Goal: Task Accomplishment & Management: Complete application form

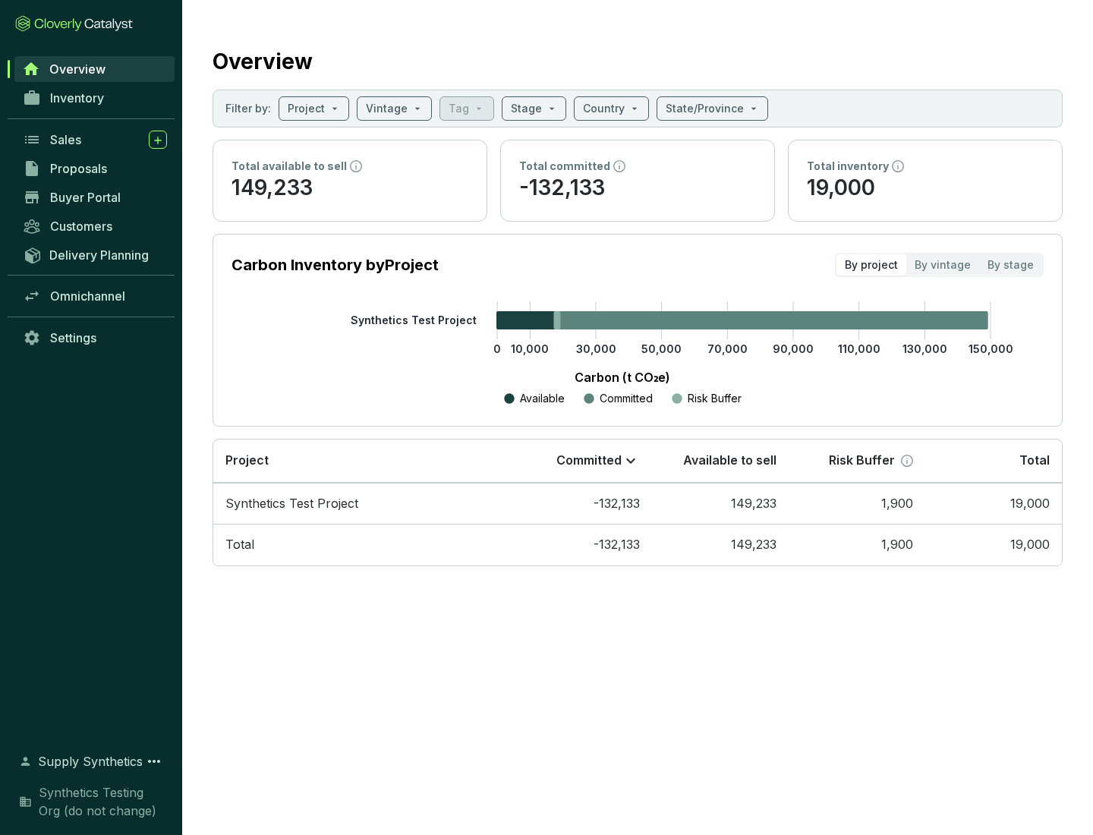
click at [95, 168] on span "Proposals" at bounding box center [78, 168] width 57 height 15
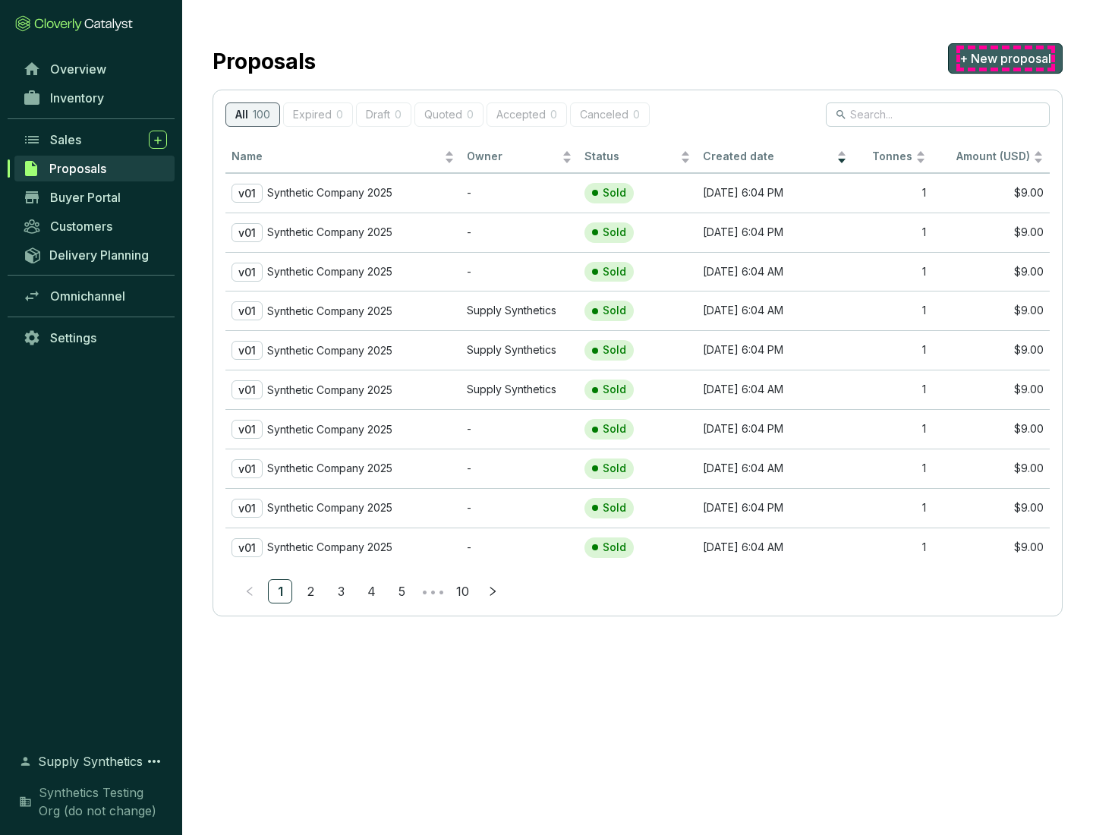
click at [1005, 58] on span "+ New proposal" at bounding box center [1005, 58] width 92 height 18
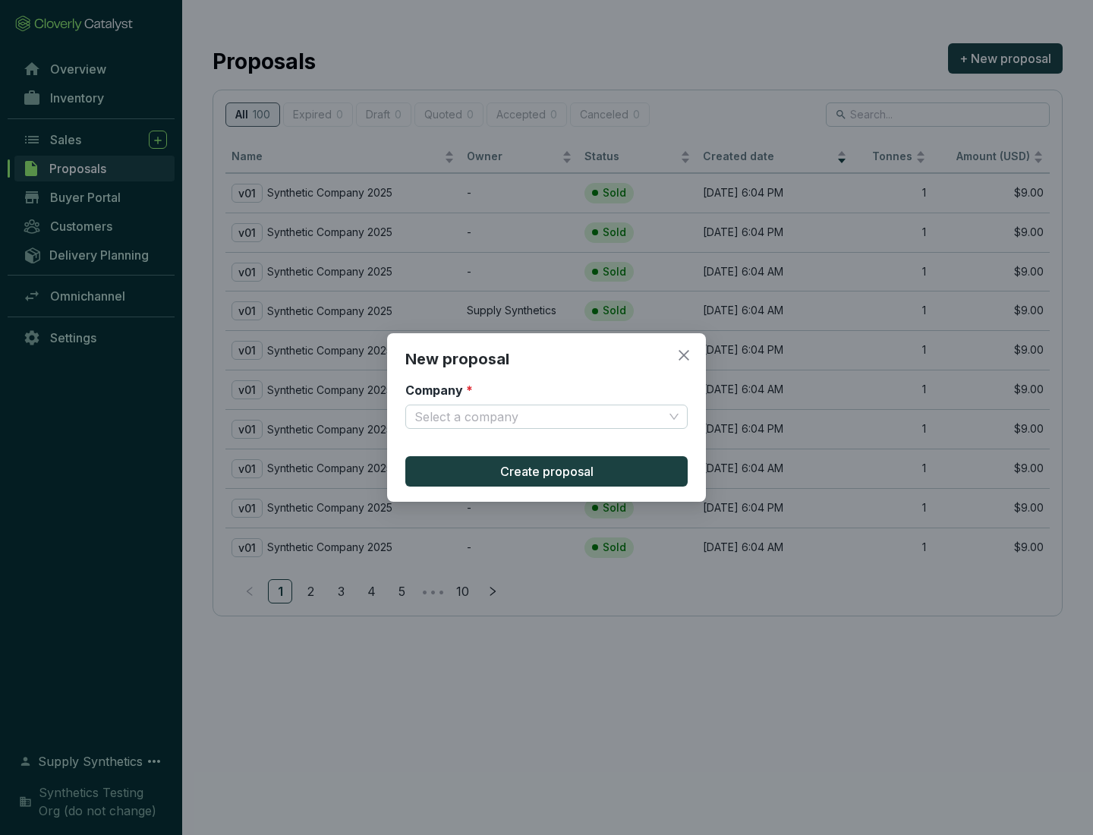
click at [539, 417] on input "Company *" at bounding box center [538, 416] width 249 height 23
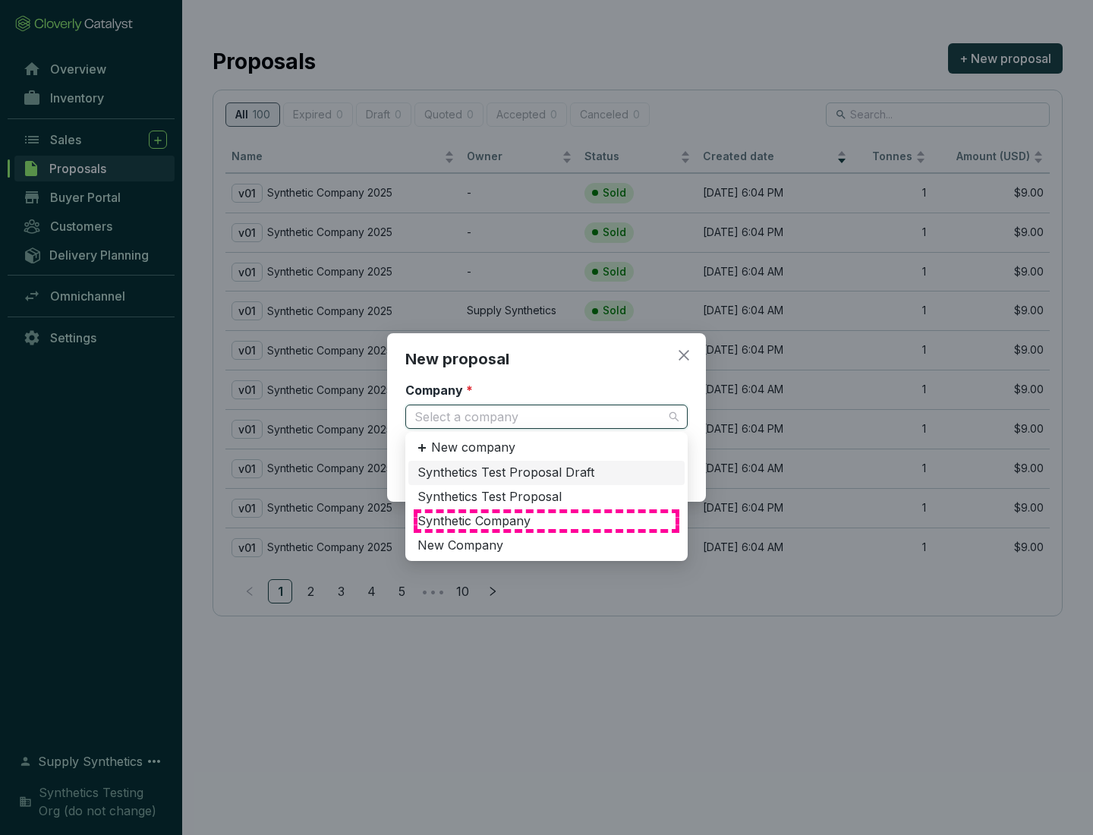
click at [546, 521] on div "Synthetic Company" at bounding box center [546, 521] width 258 height 17
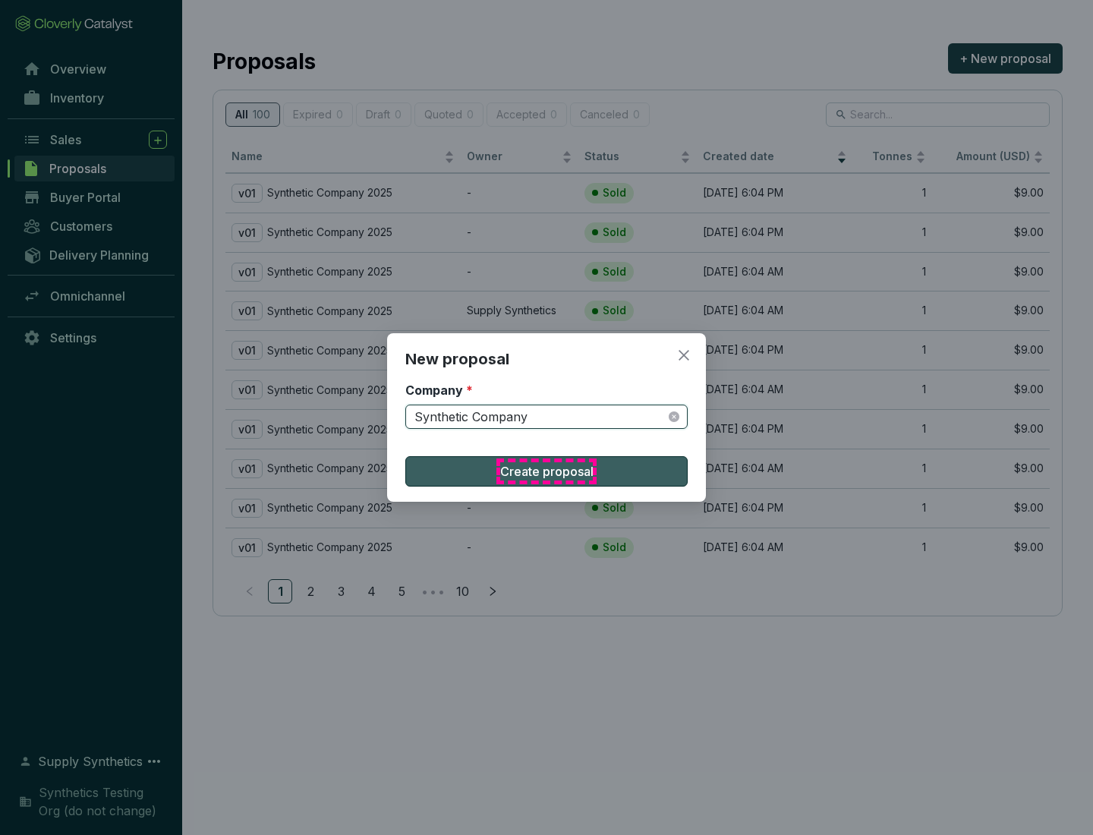
click at [546, 471] on span "Create proposal" at bounding box center [546, 471] width 93 height 18
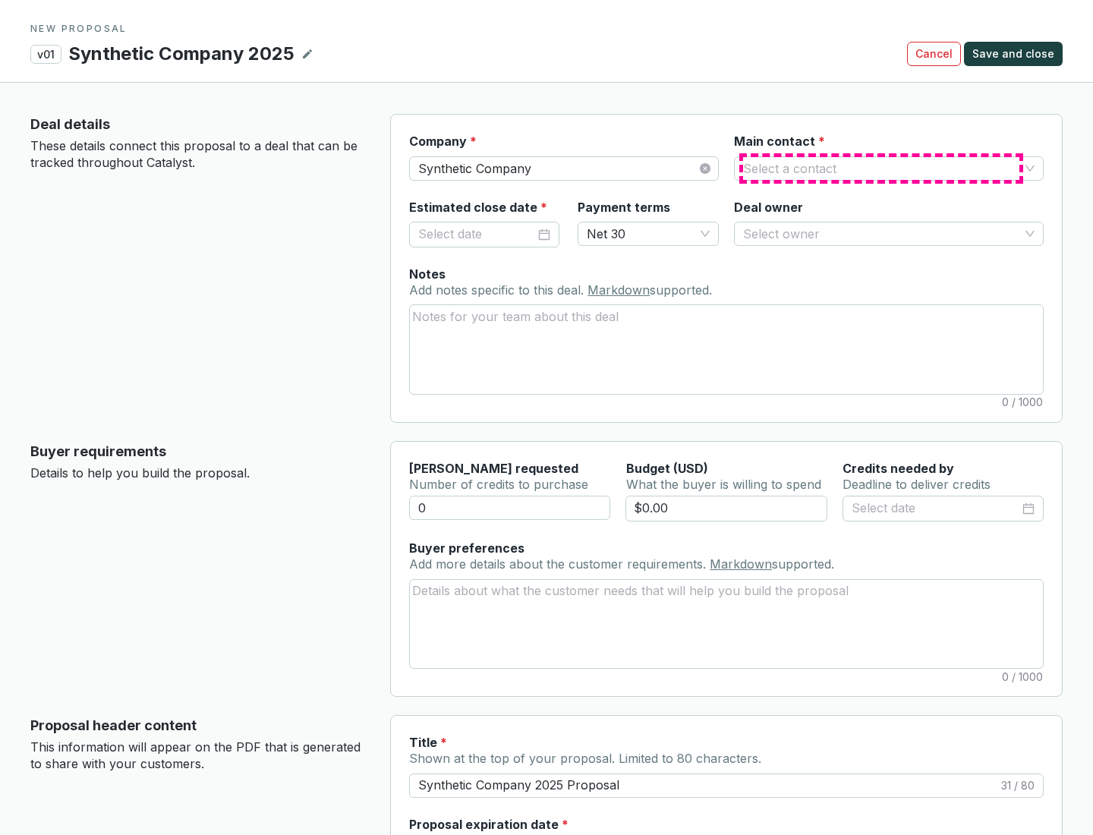
click at [881, 168] on input "Main contact *" at bounding box center [881, 168] width 276 height 23
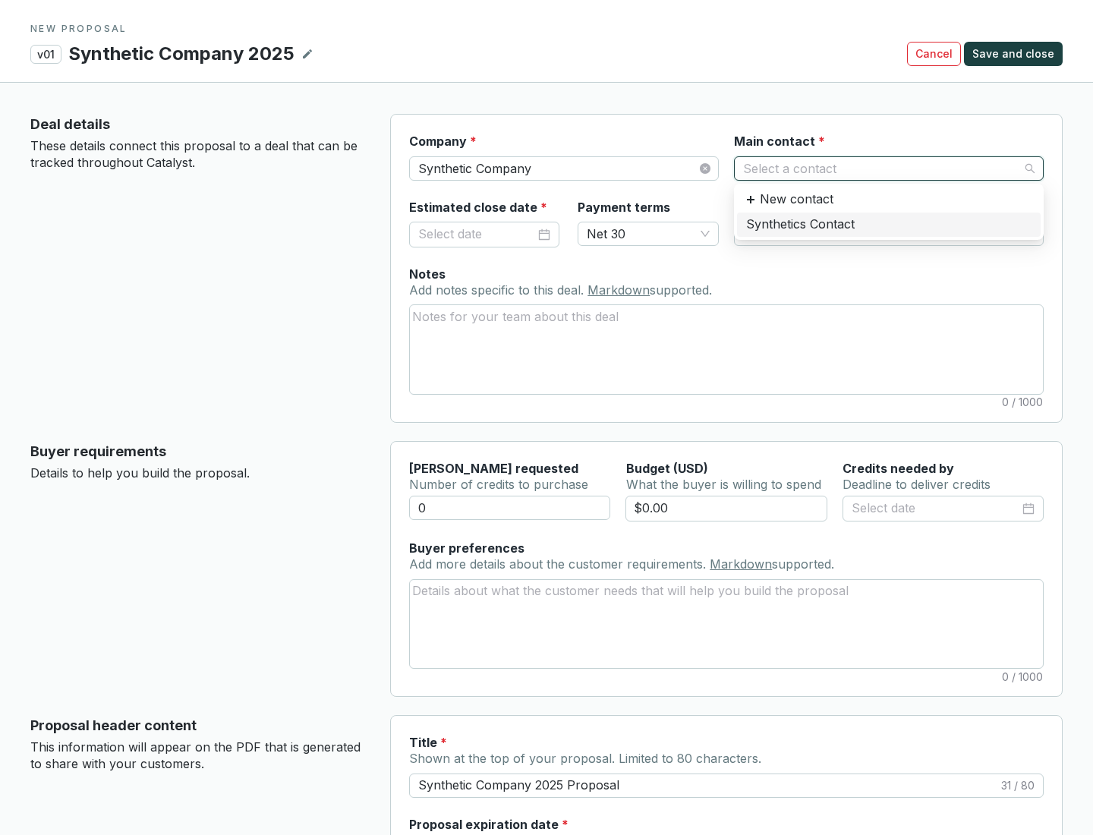
click at [888, 224] on div "Synthetics Contact" at bounding box center [888, 224] width 285 height 17
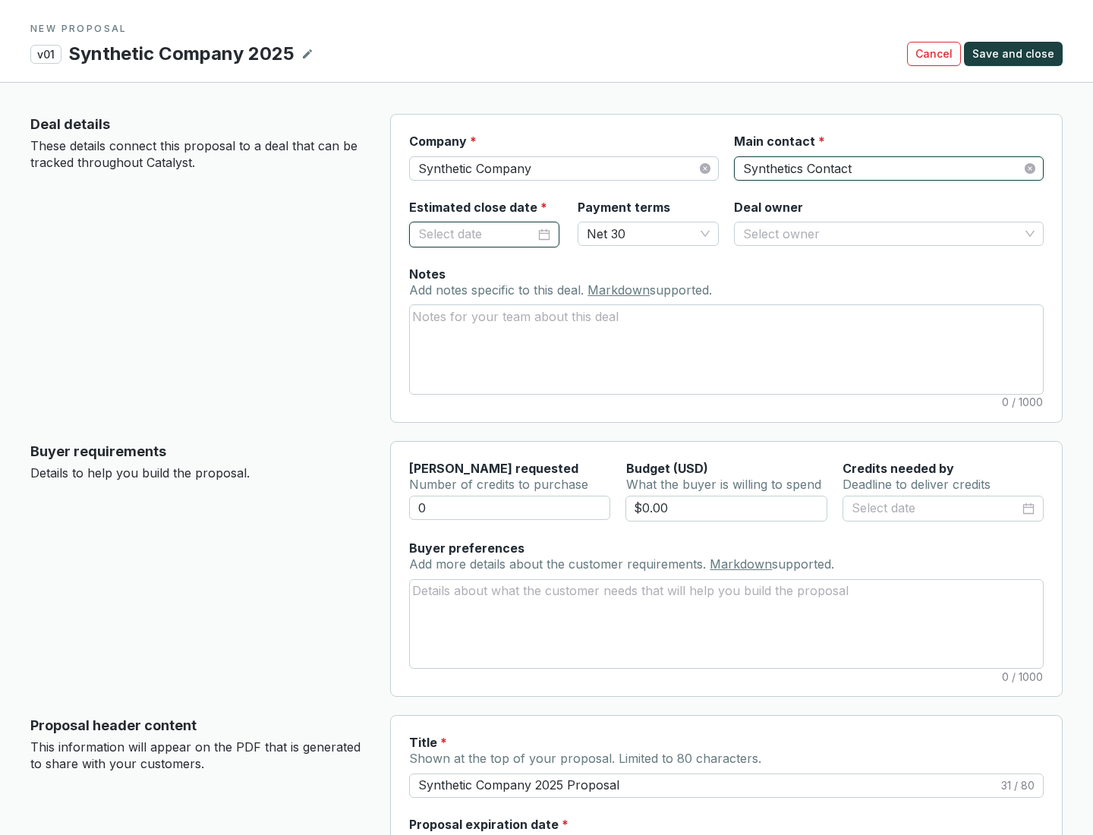
click at [477, 234] on input "Estimated close date *" at bounding box center [476, 235] width 117 height 20
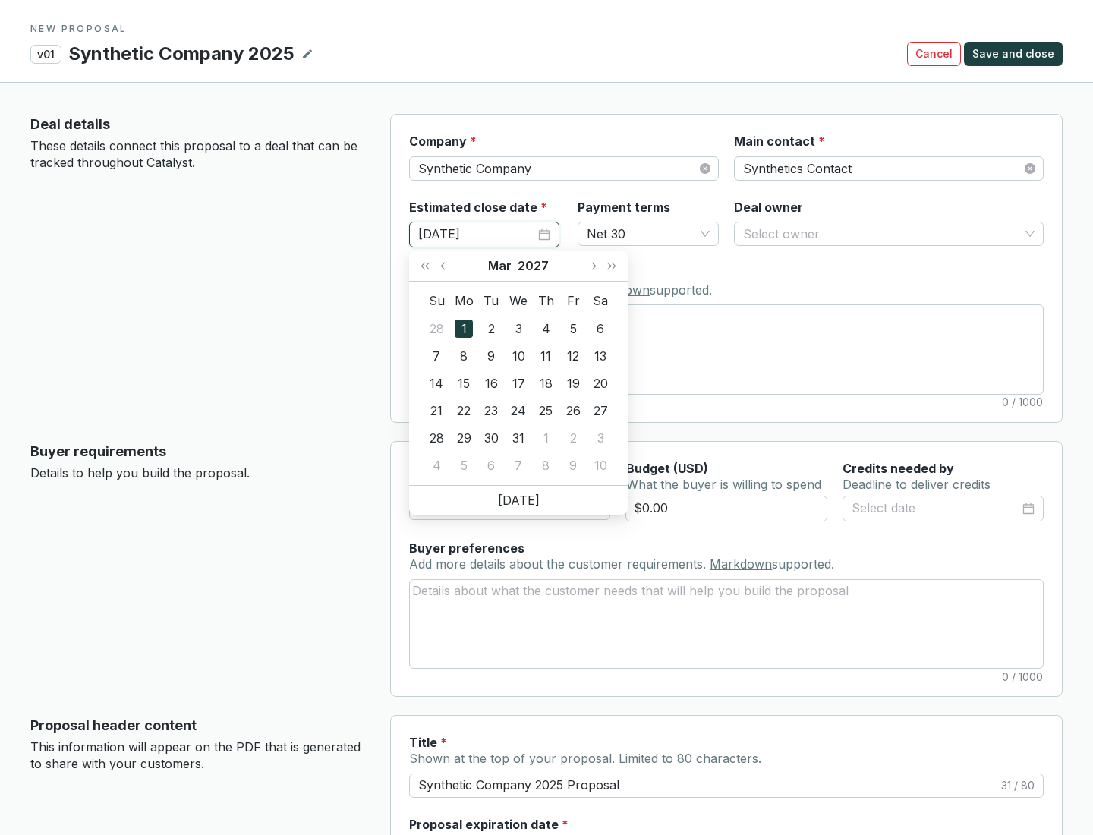
type input "[DATE]"
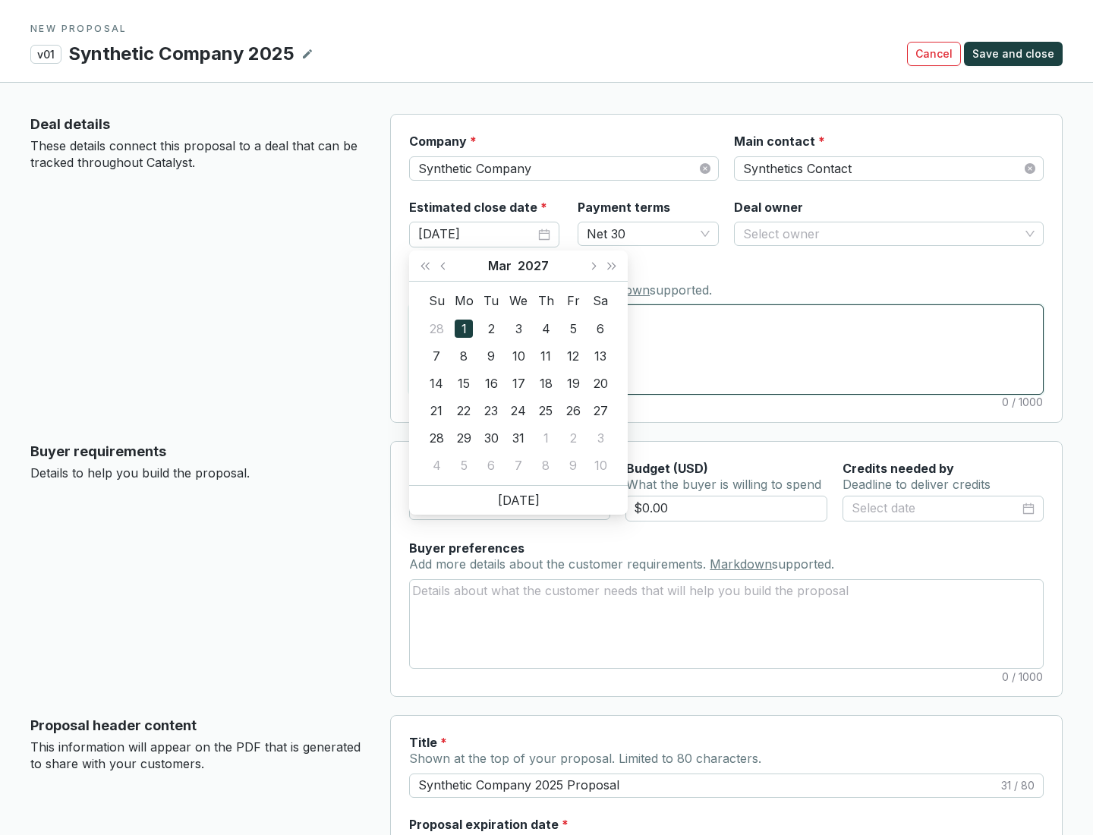
click at [726, 349] on textarea "Notes Add notes specific to this deal. Markdown supported." at bounding box center [726, 349] width 633 height 88
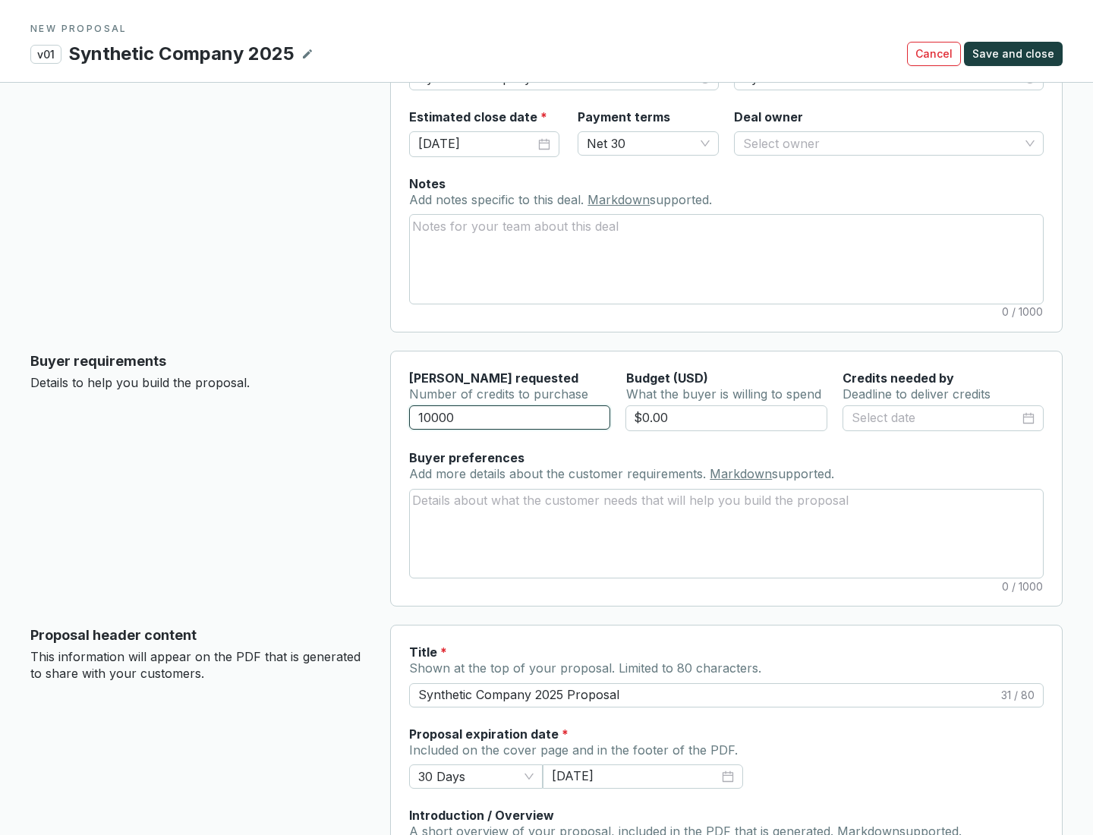
scroll to position [91, 0]
type input "10000"
type input "$0.00"
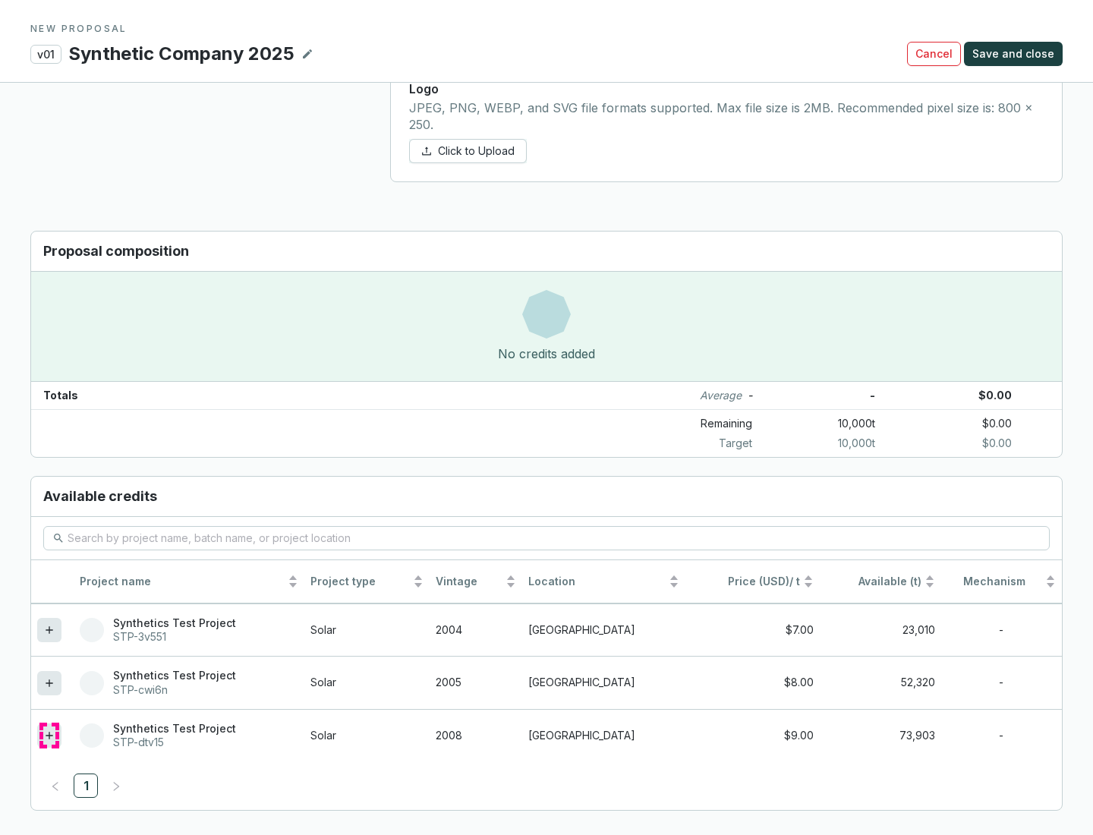
click at [49, 735] on icon at bounding box center [49, 735] width 7 height 7
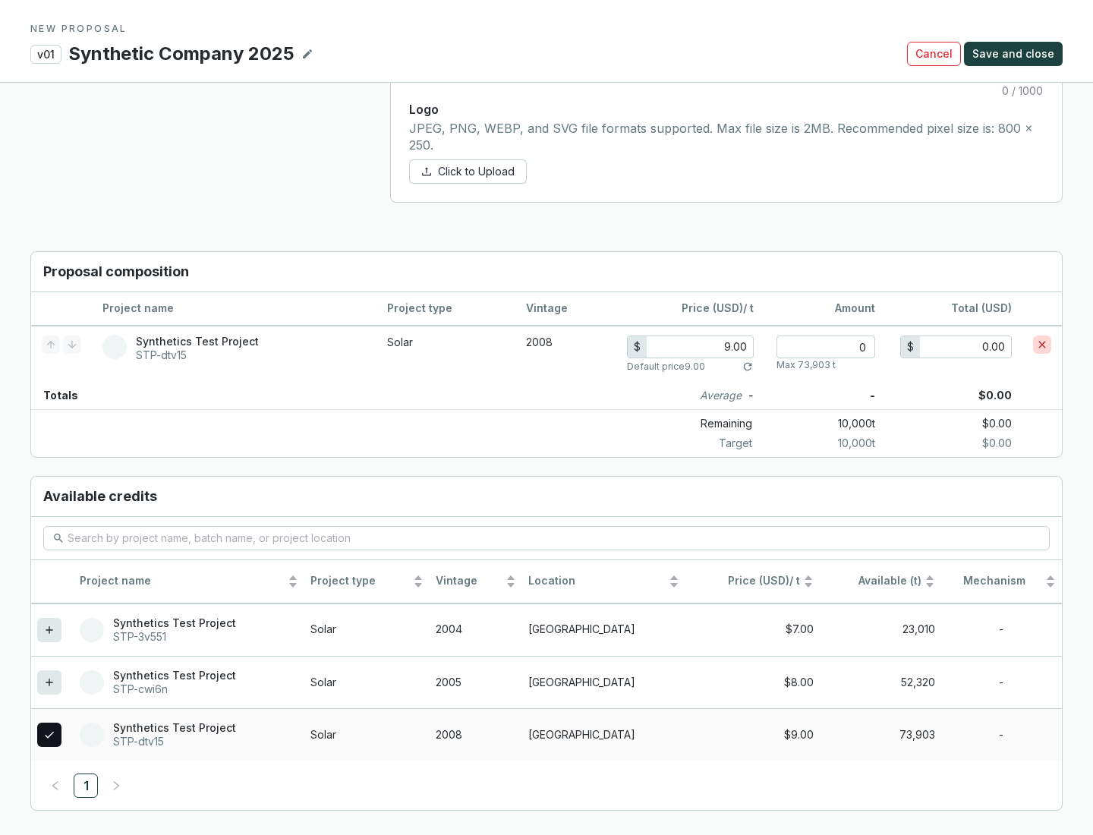
scroll to position [873, 0]
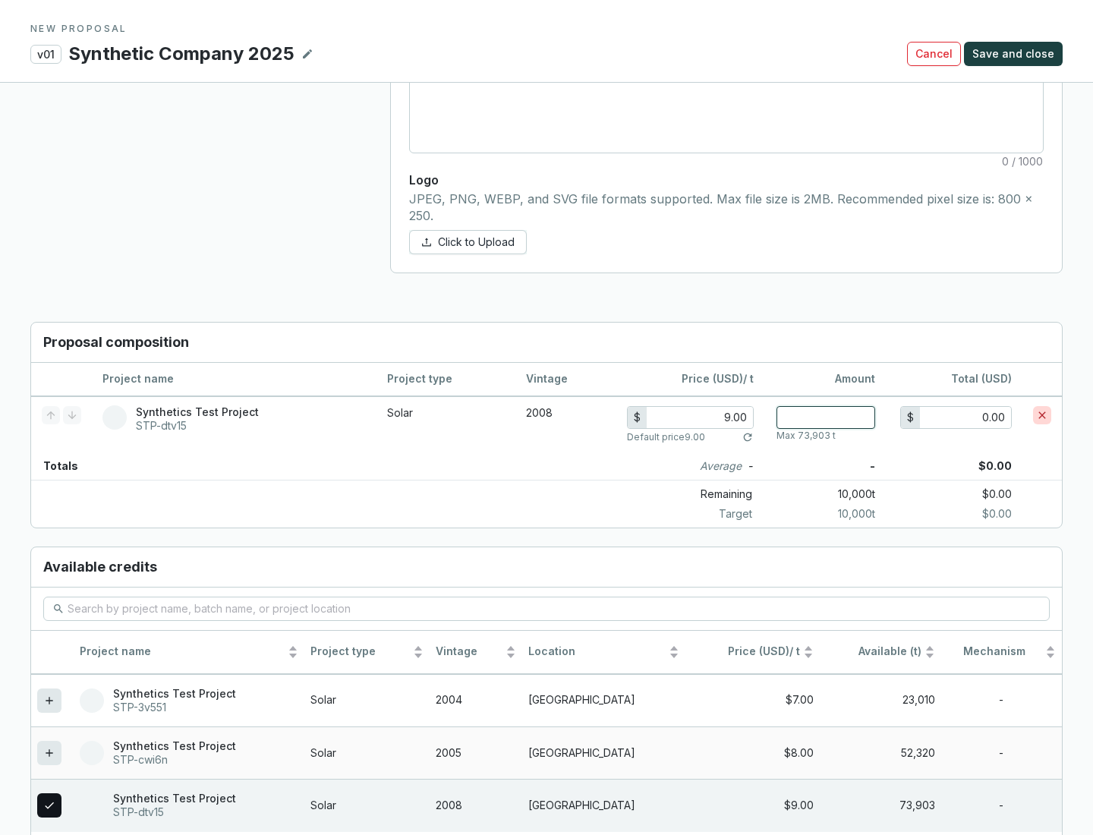
type input "1"
type input "9.00"
type input "1"
click at [1015, 54] on span "Save and close" at bounding box center [1013, 53] width 82 height 15
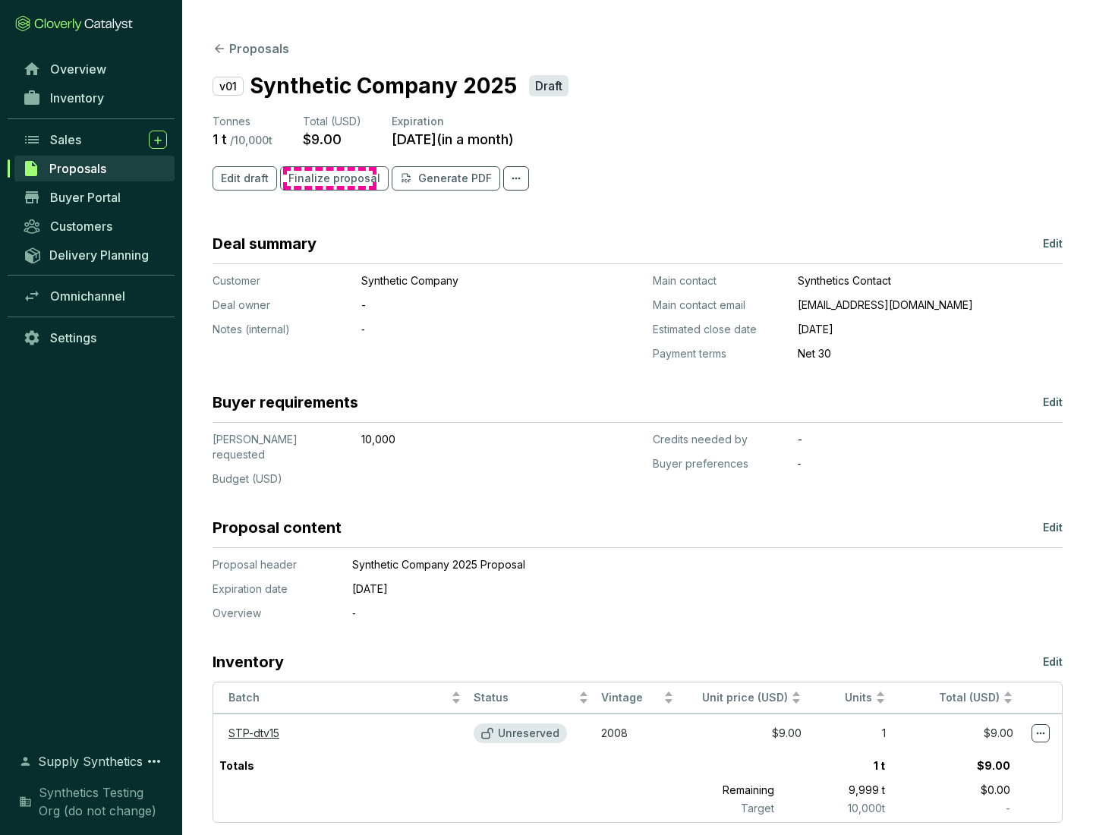
click at [329, 178] on span "Finalize proposal" at bounding box center [334, 178] width 92 height 15
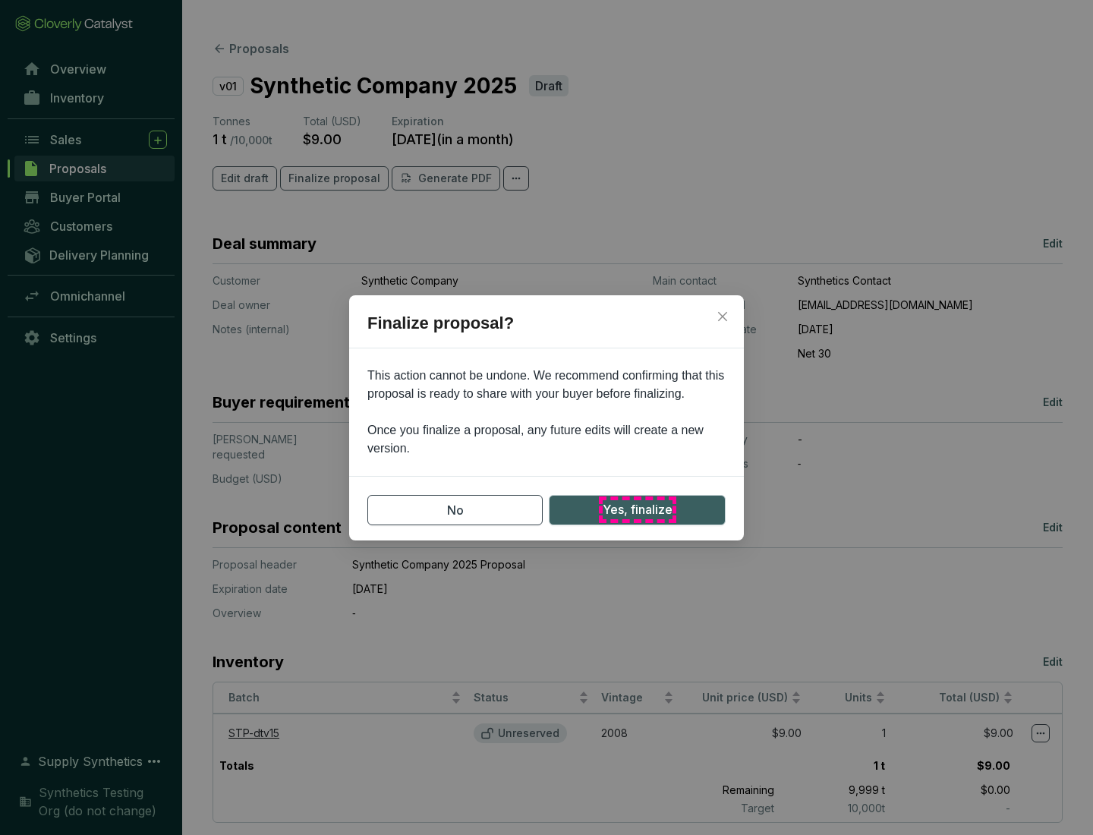
click at [637, 509] on span "Yes, finalize" at bounding box center [638, 509] width 70 height 19
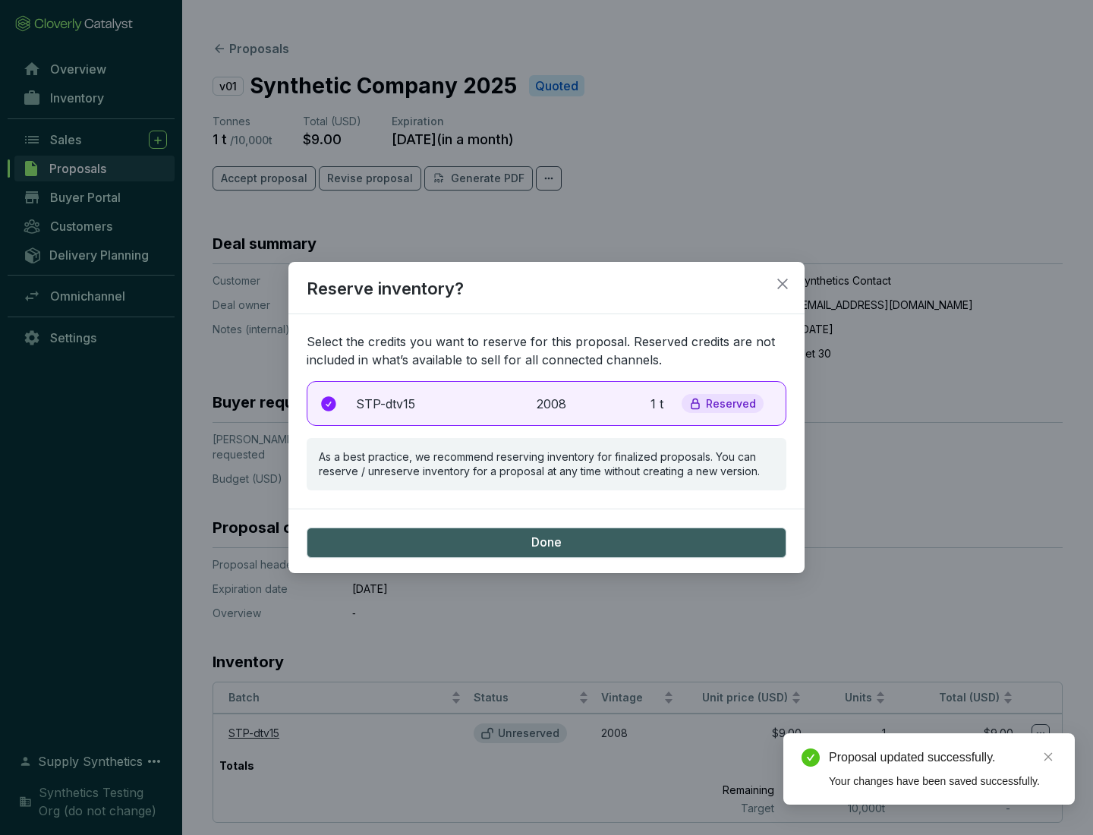
click at [546, 403] on p "2008" at bounding box center [553, 404] width 33 height 18
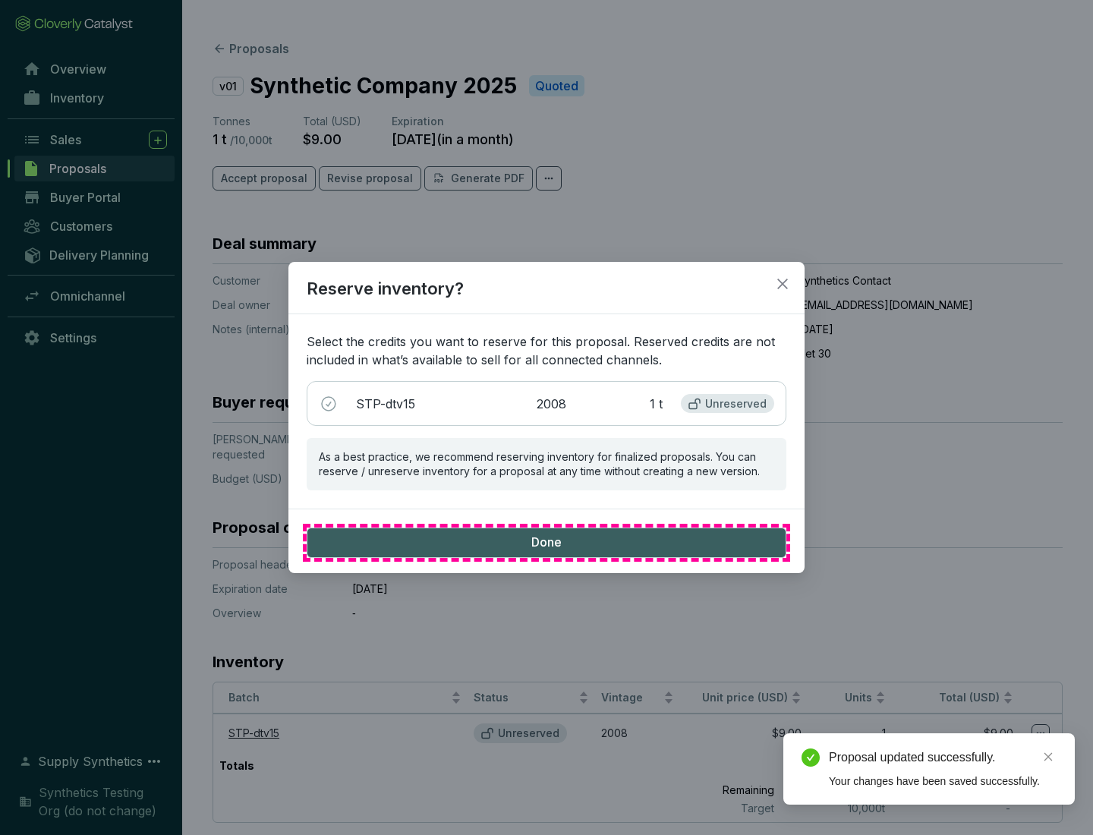
click at [546, 542] on span "Done" at bounding box center [546, 542] width 30 height 17
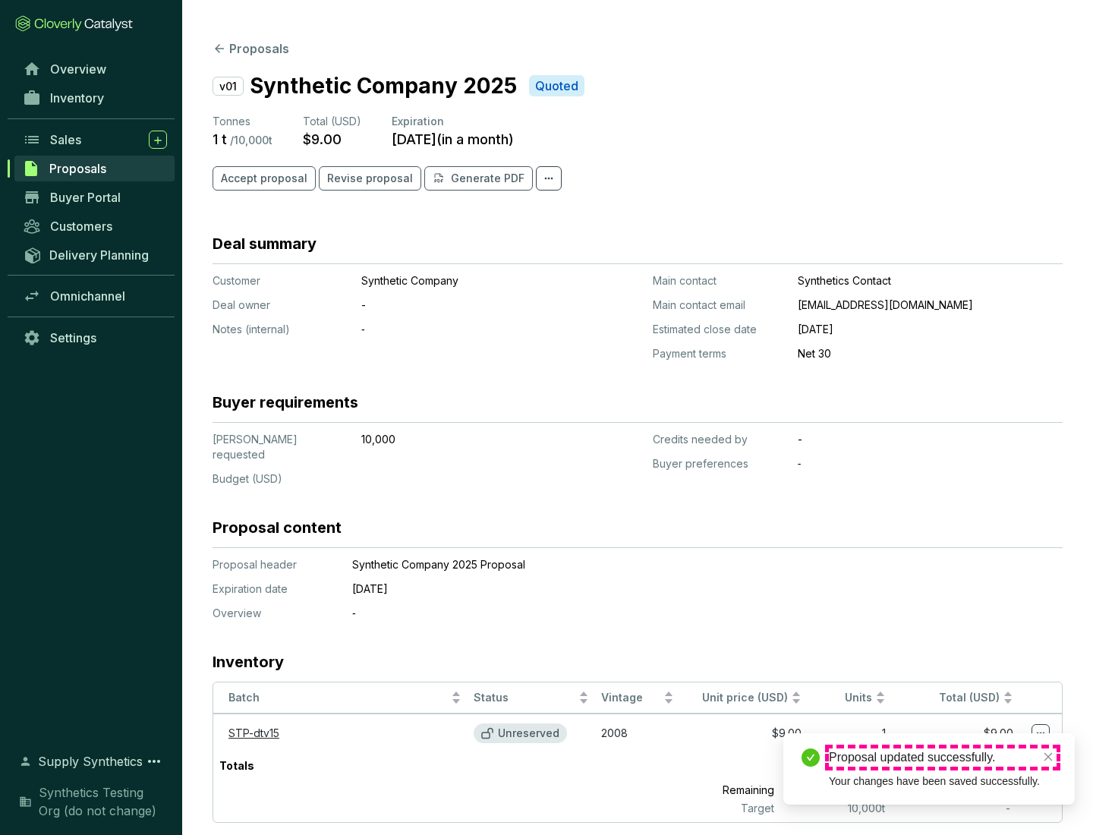
click at [943, 757] on div "Proposal updated successfully." at bounding box center [943, 757] width 228 height 18
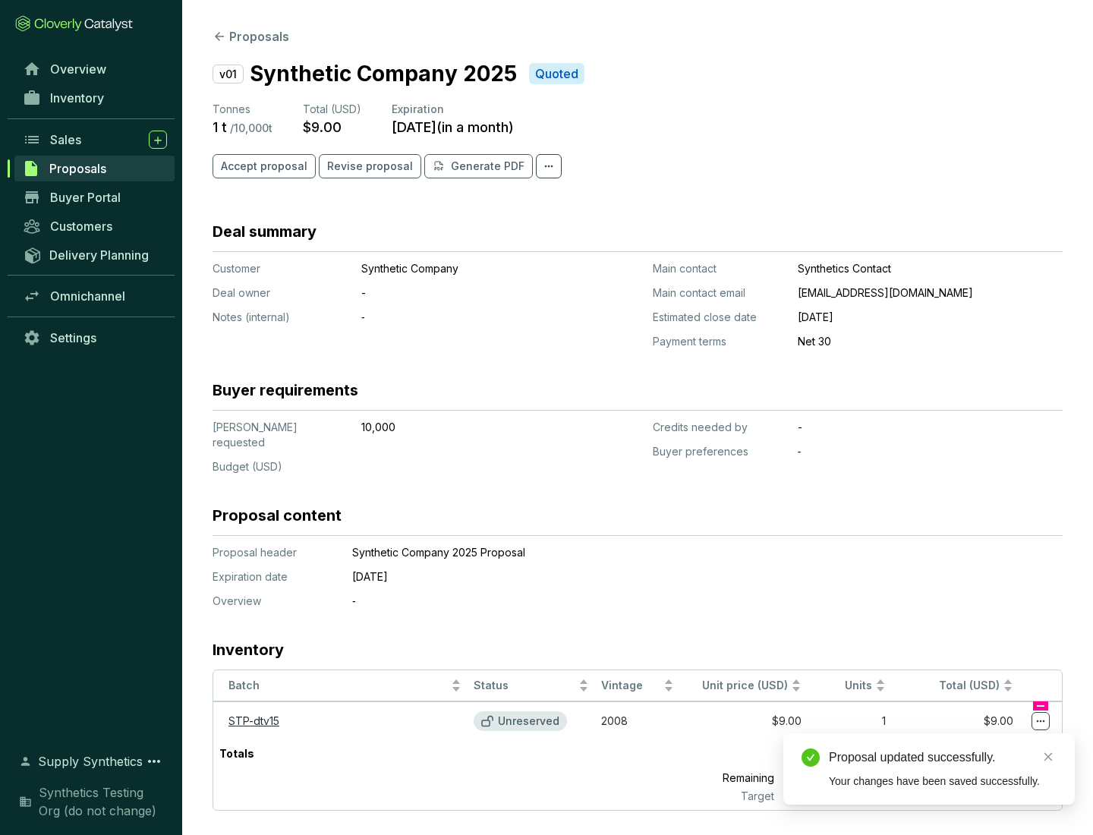
click at [1040, 720] on icon at bounding box center [1041, 721] width 8 height 2
click at [994, 740] on div "Proposal updated successfully. Your changes have been saved successfully." at bounding box center [928, 768] width 291 height 71
click at [943, 757] on div "Proposal updated successfully." at bounding box center [943, 757] width 228 height 18
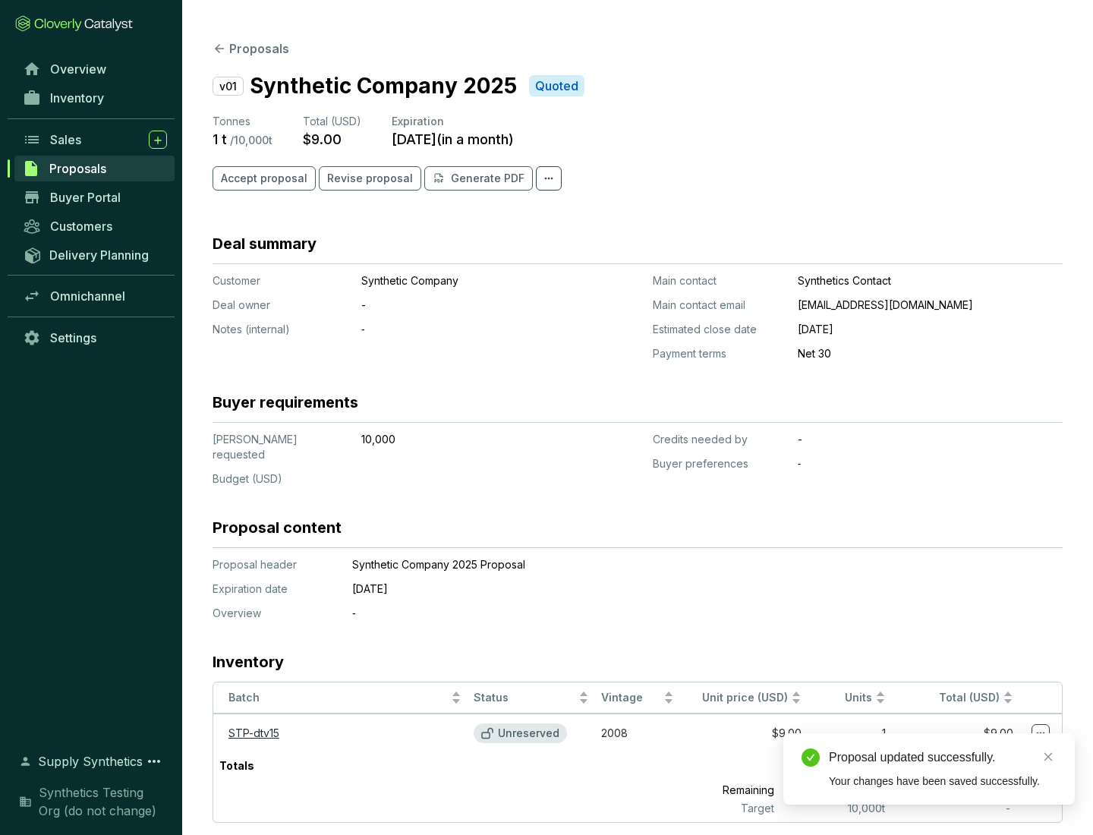
click at [262, 178] on span "Accept proposal" at bounding box center [264, 178] width 87 height 15
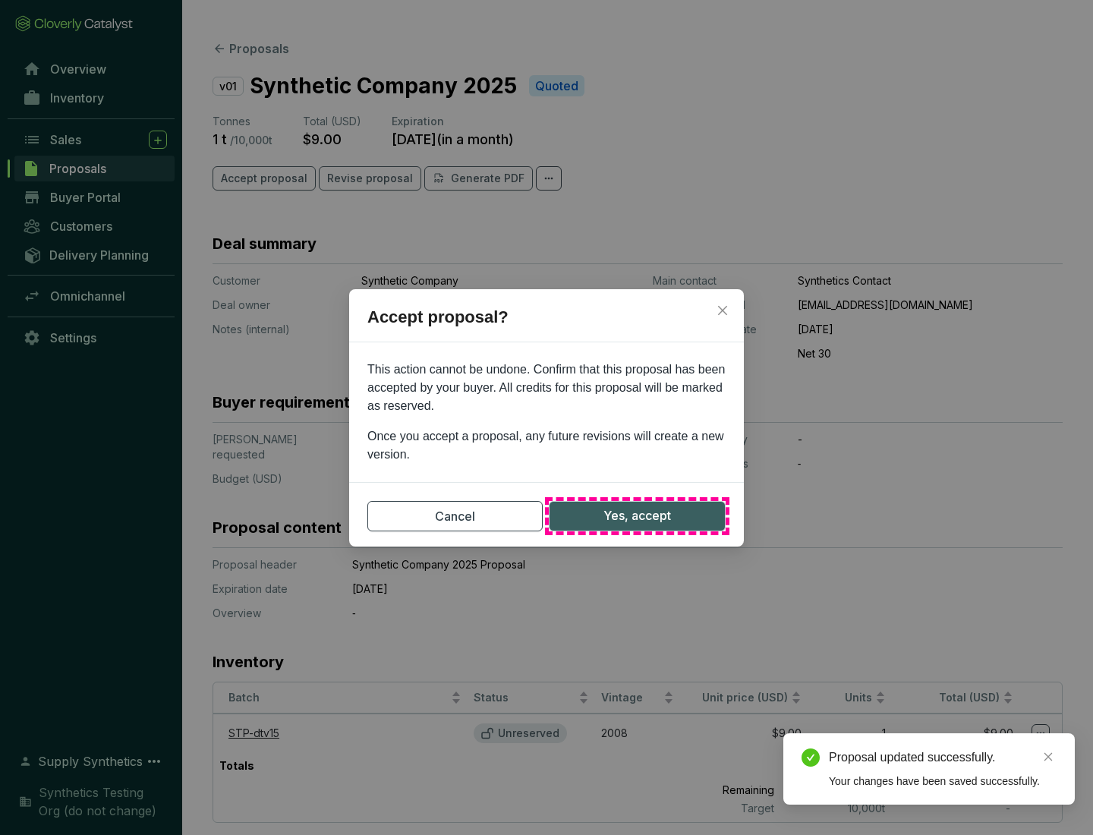
click at [637, 515] on span "Yes, accept" at bounding box center [637, 515] width 68 height 19
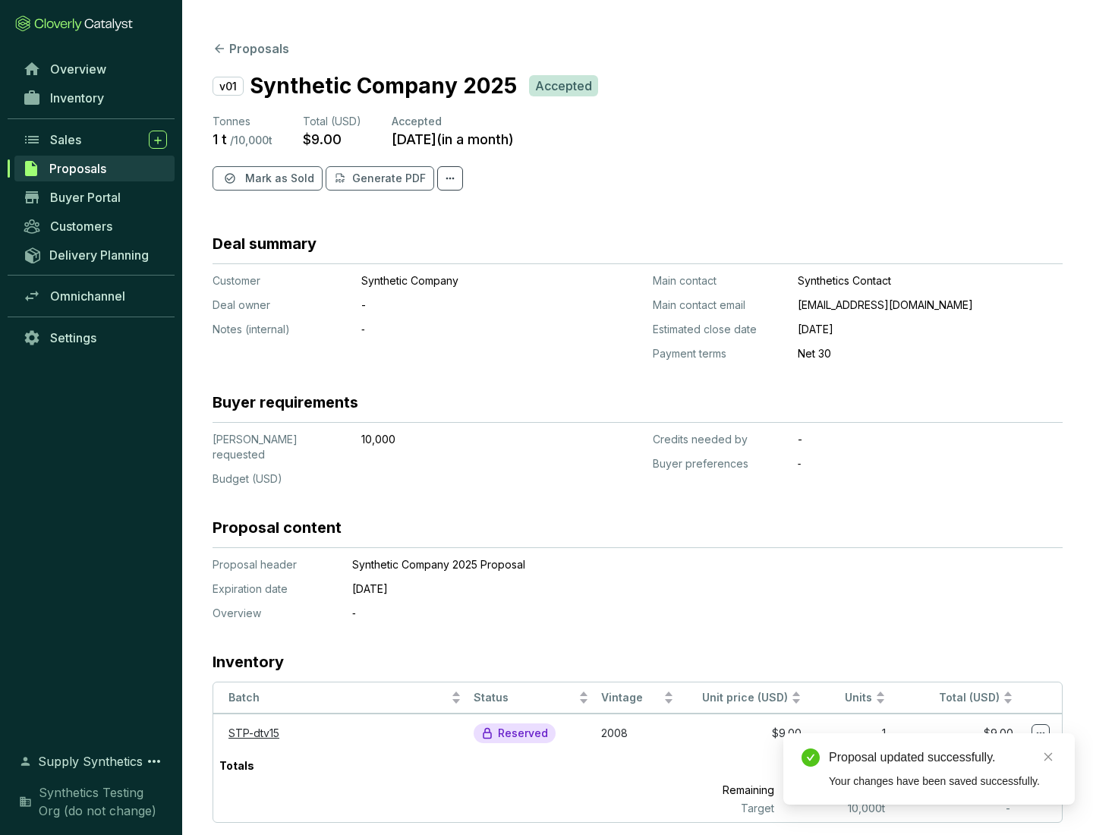
click at [278, 178] on span "Mark as Sold" at bounding box center [279, 178] width 69 height 15
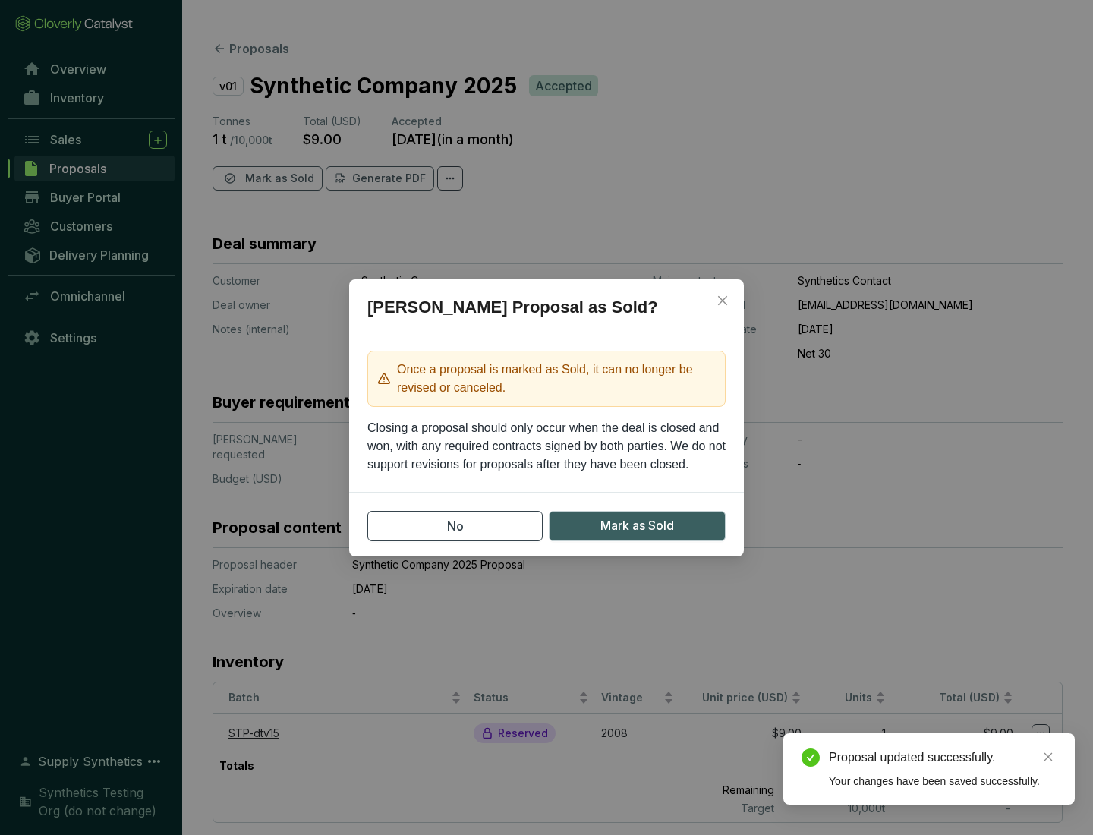
click at [637, 525] on span "Mark as Sold" at bounding box center [637, 525] width 74 height 19
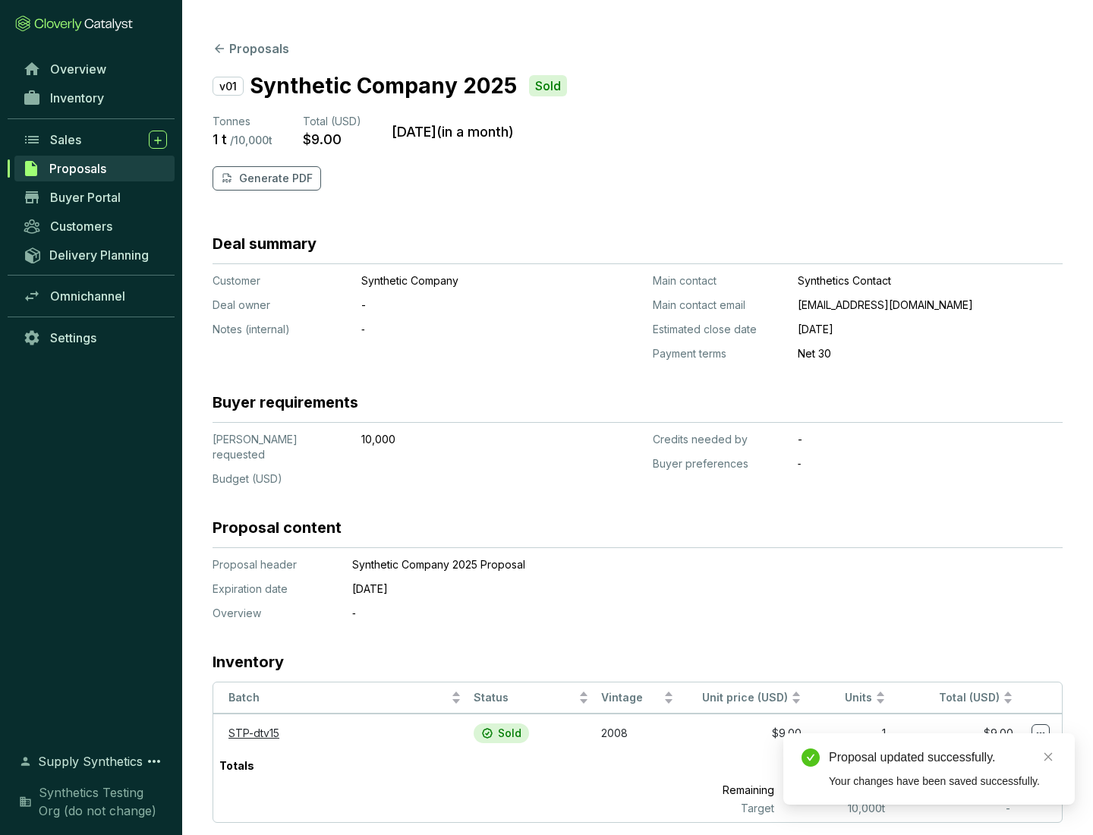
click at [274, 178] on p "Generate PDF" at bounding box center [276, 178] width 74 height 15
click at [943, 757] on div "Proposal updated successfully." at bounding box center [943, 757] width 228 height 18
